Goal: Browse casually

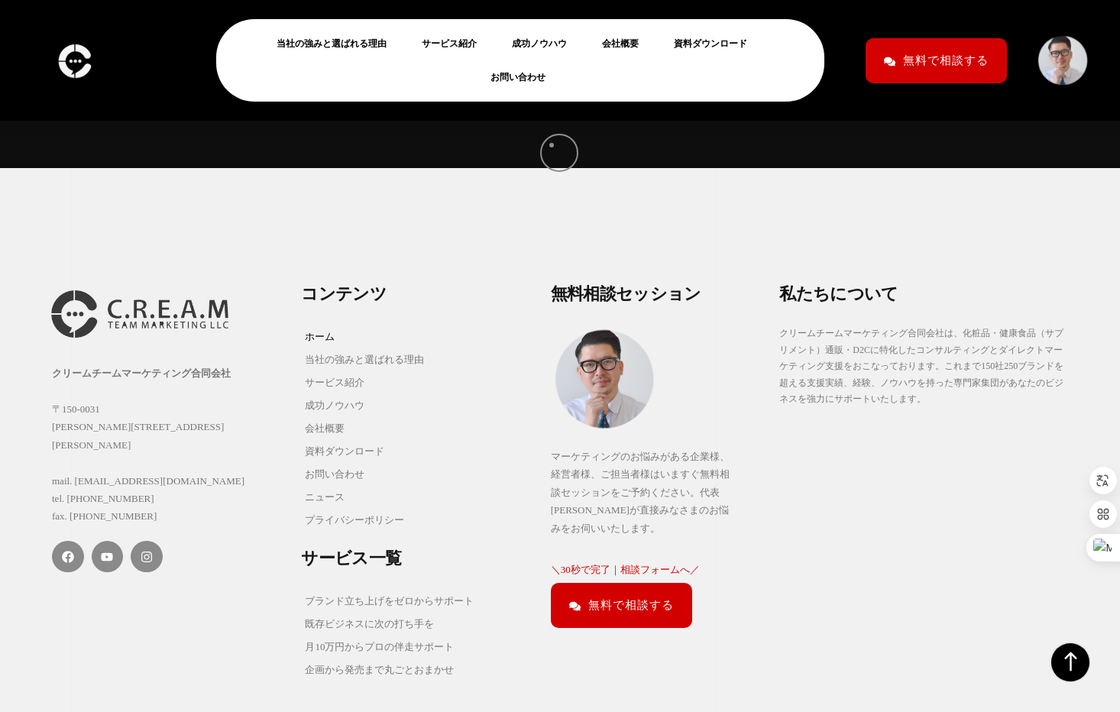
scroll to position [15025, 0]
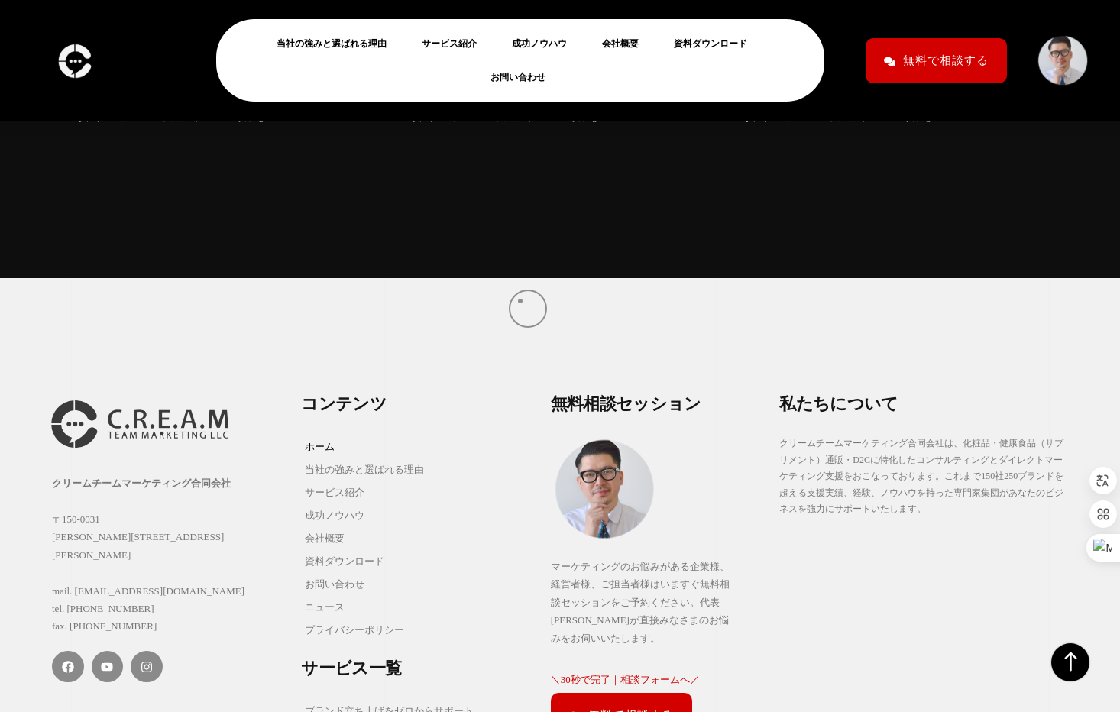
scroll to position [15101, 0]
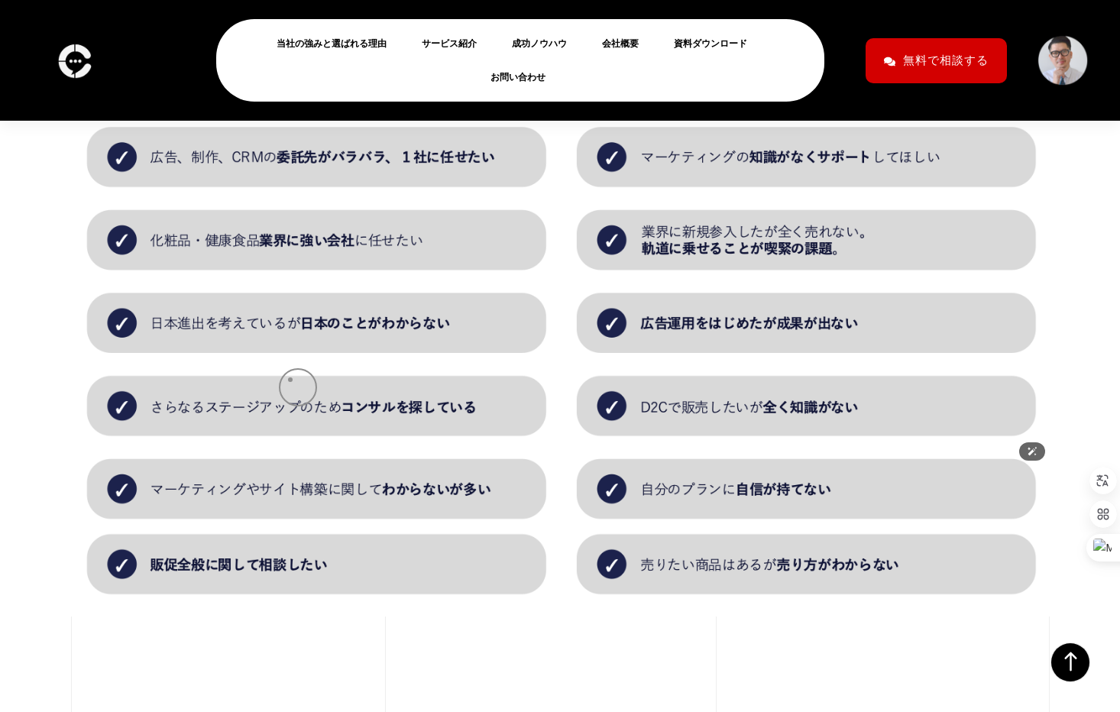
scroll to position [1448, 0]
